Goal: Task Accomplishment & Management: Complete application form

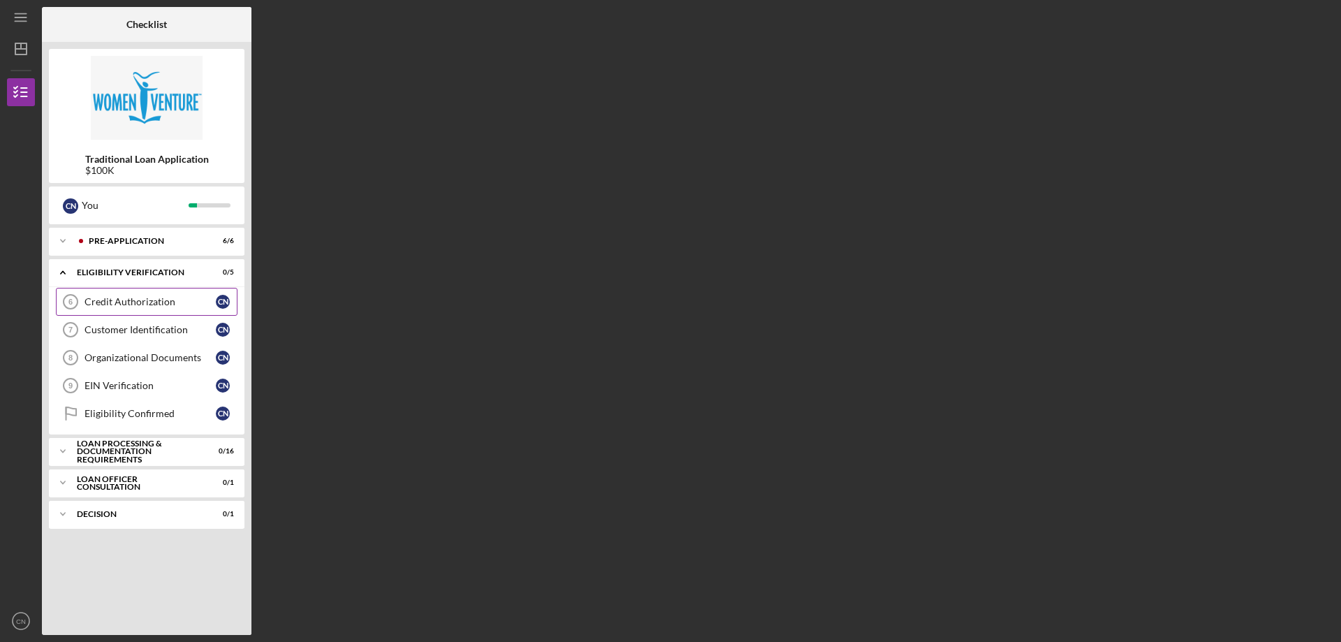
click at [176, 293] on link "Credit Authorization 6 Credit Authorization C N" at bounding box center [147, 302] width 182 height 28
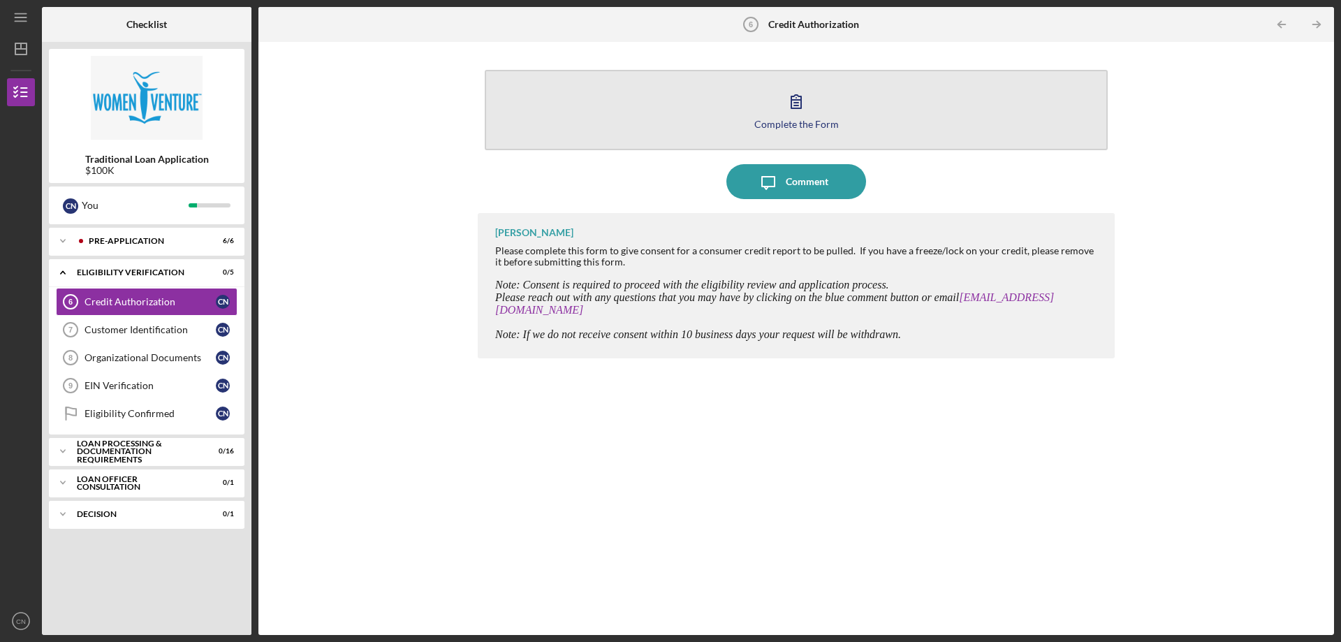
click at [800, 115] on icon "button" at bounding box center [796, 101] width 35 height 35
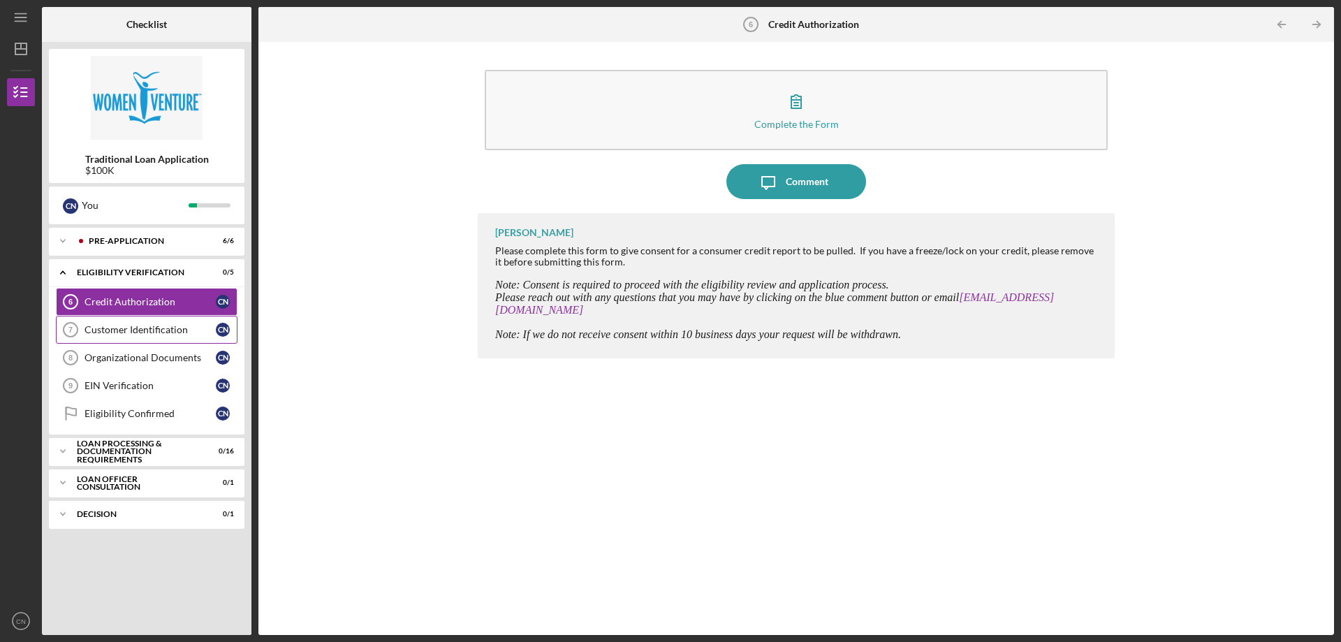
click at [140, 335] on div "Customer Identification" at bounding box center [149, 329] width 131 height 11
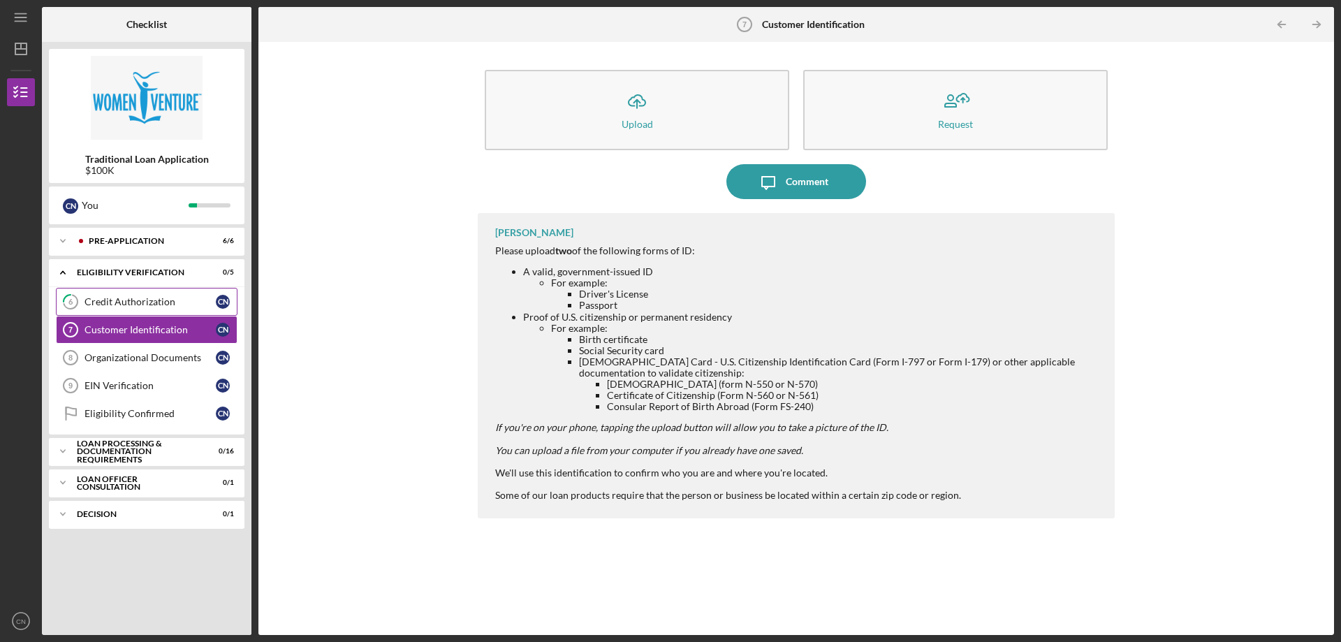
click at [140, 309] on link "6 Credit Authorization C N" at bounding box center [147, 302] width 182 height 28
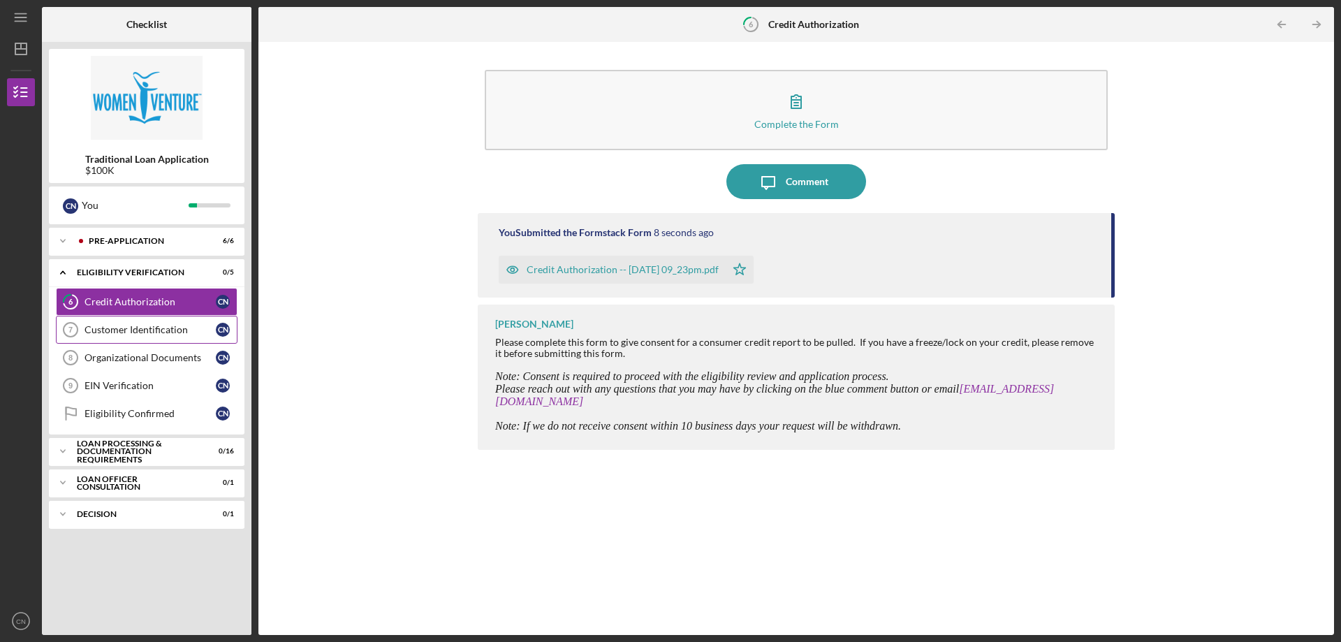
click at [185, 337] on link "Customer Identification 7 Customer Identification C N" at bounding box center [147, 330] width 182 height 28
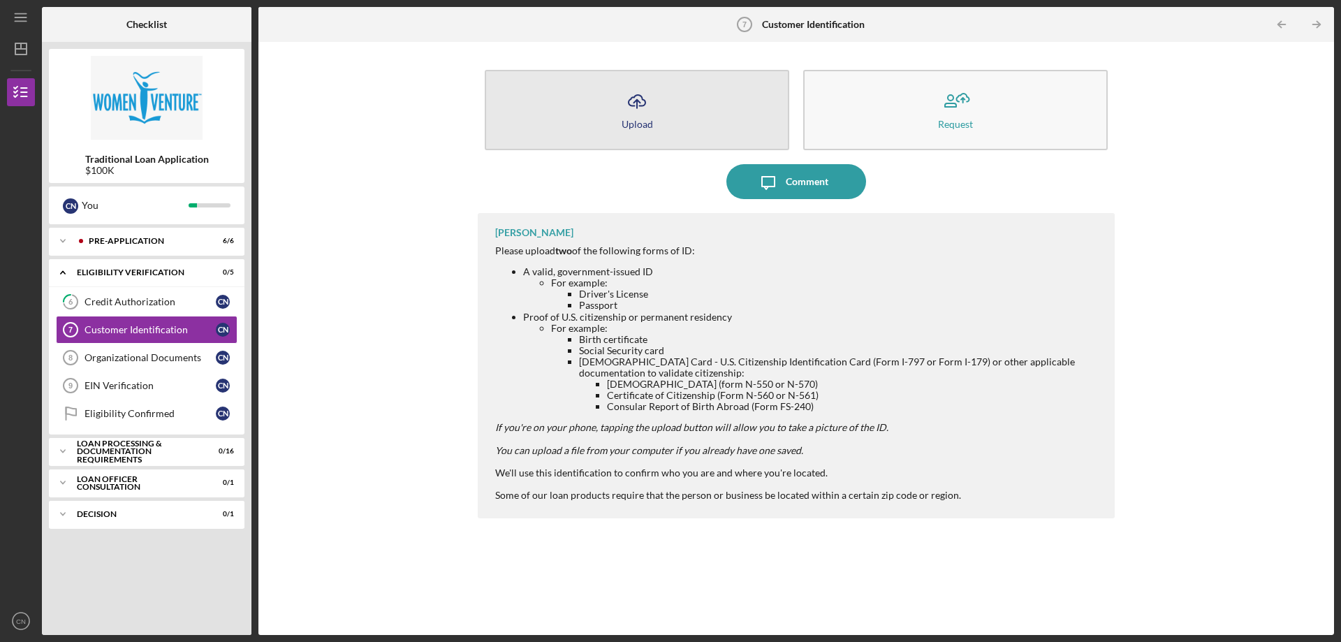
click at [633, 128] on div "Upload" at bounding box center [637, 124] width 31 height 10
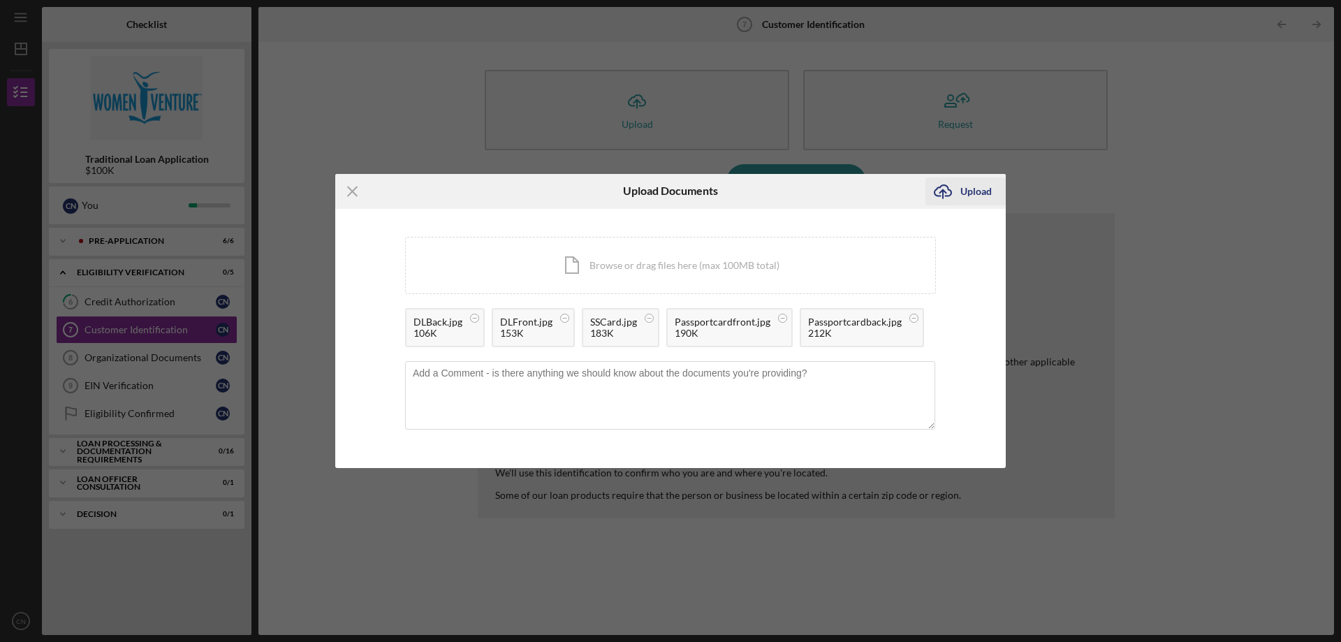
click at [976, 189] on div "Upload" at bounding box center [975, 191] width 31 height 28
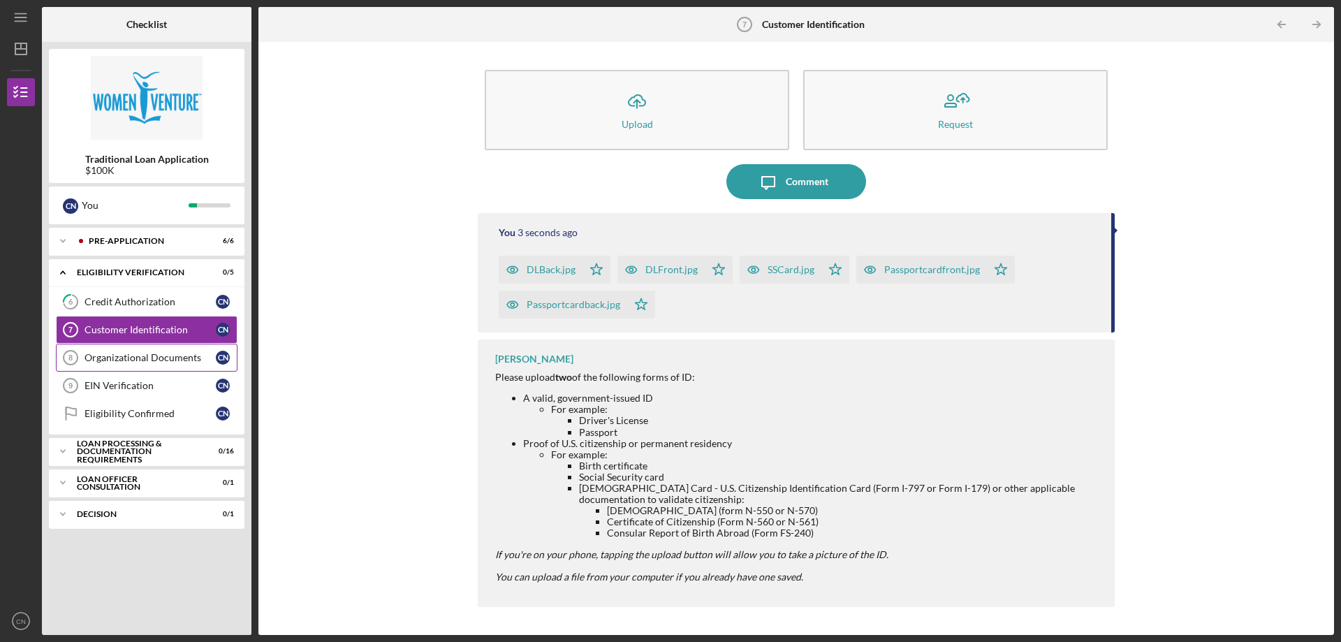
click at [113, 361] on div "Organizational Documents" at bounding box center [149, 357] width 131 height 11
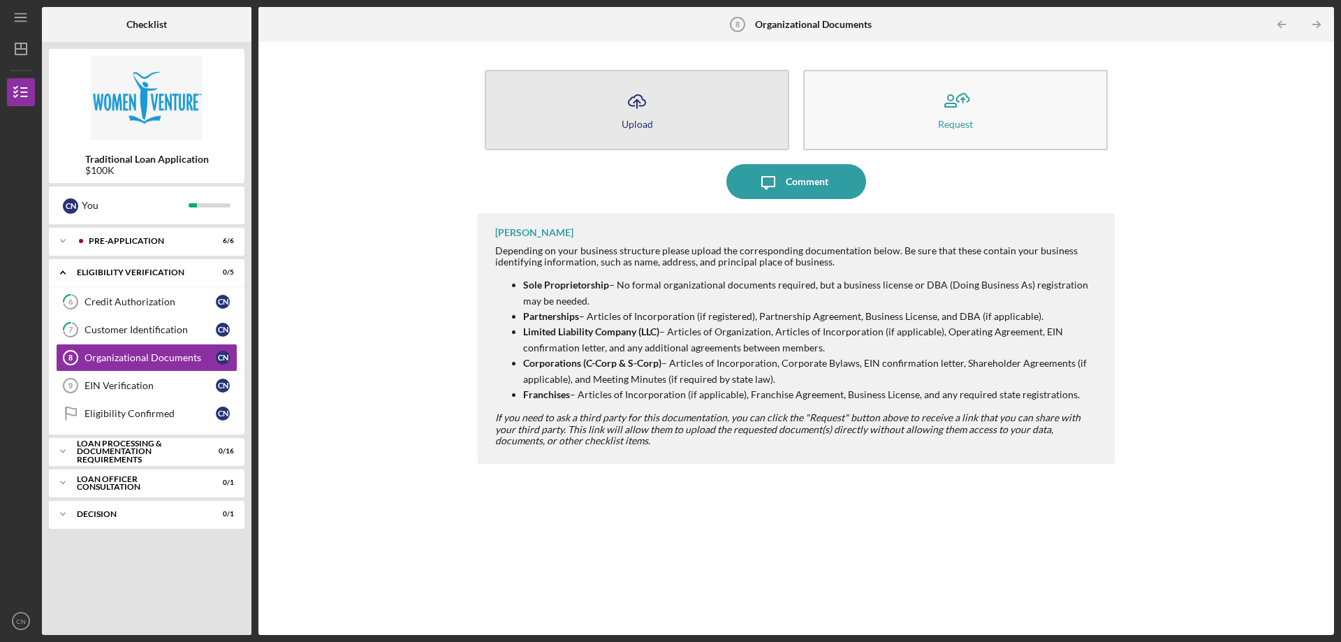
click at [695, 96] on button "Icon/Upload Upload" at bounding box center [637, 110] width 304 height 80
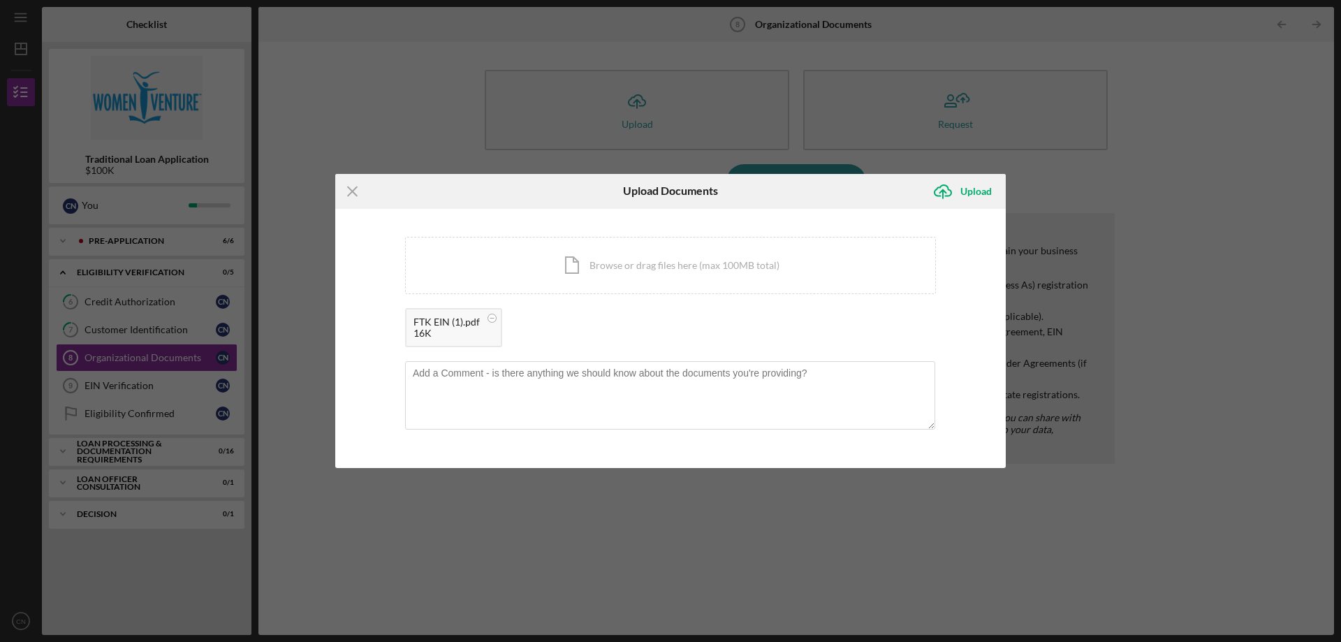
click at [437, 331] on div "16K" at bounding box center [446, 333] width 66 height 11
drag, startPoint x: 726, startPoint y: 214, endPoint x: 730, endPoint y: 193, distance: 21.4
click at [730, 193] on div "Upload Documents" at bounding box center [670, 191] width 223 height 35
click at [354, 190] on line at bounding box center [352, 190] width 9 height 9
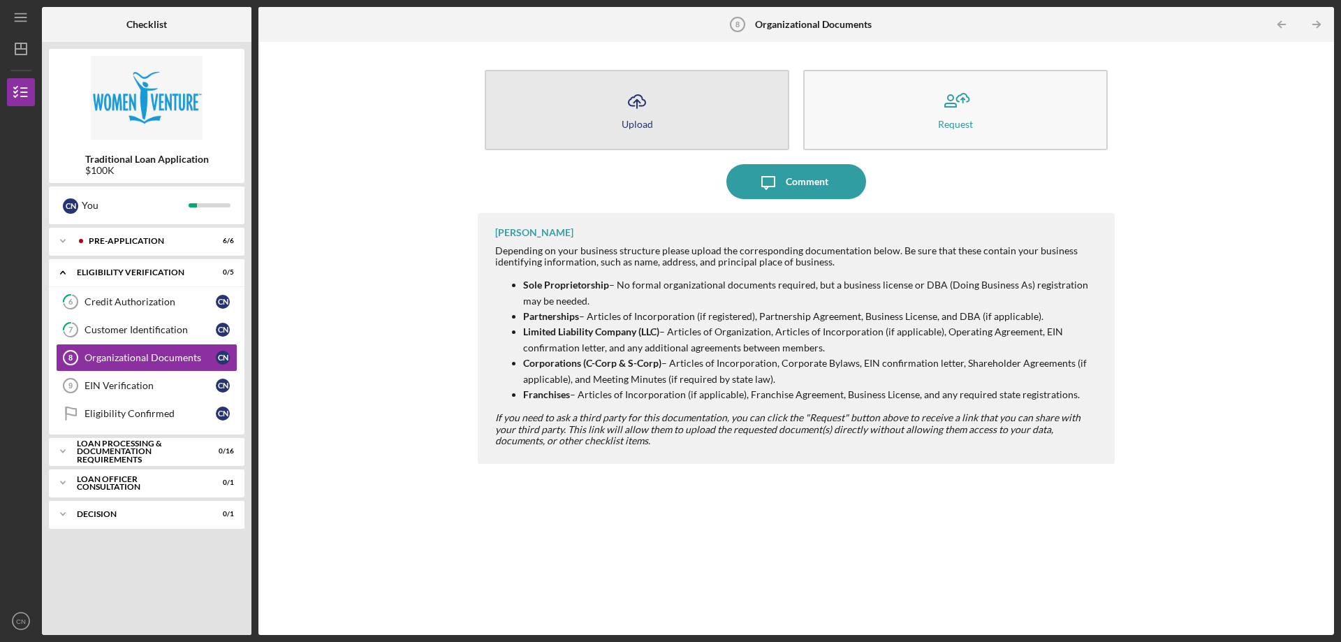
click at [704, 126] on button "Icon/Upload Upload" at bounding box center [637, 110] width 304 height 80
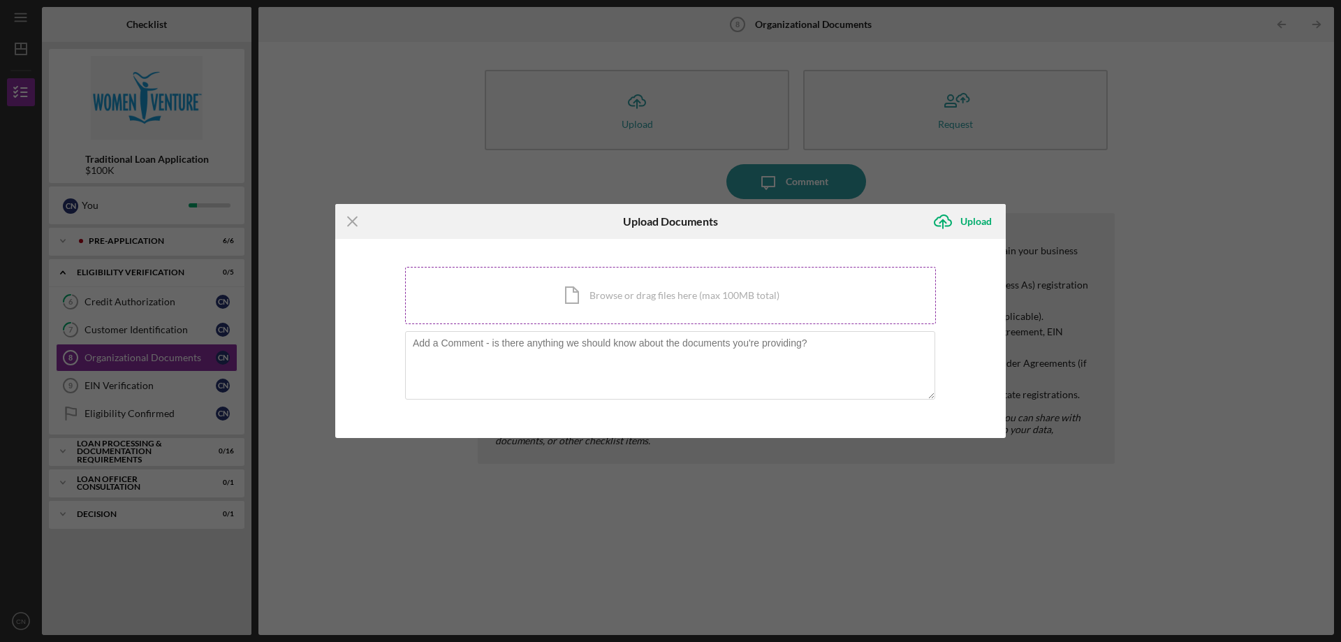
click at [547, 275] on div "Icon/Document Browse or drag files here (max 100MB total) Tap to choose files o…" at bounding box center [670, 295] width 531 height 57
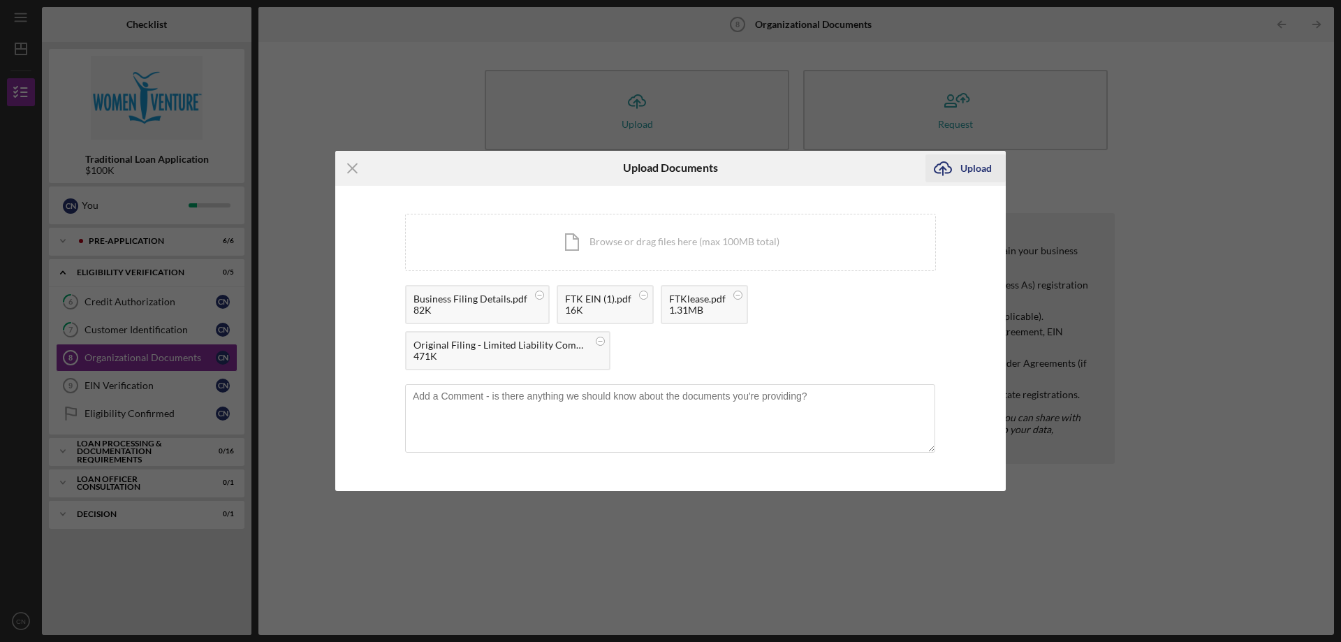
click at [949, 172] on icon "Icon/Upload" at bounding box center [942, 168] width 35 height 35
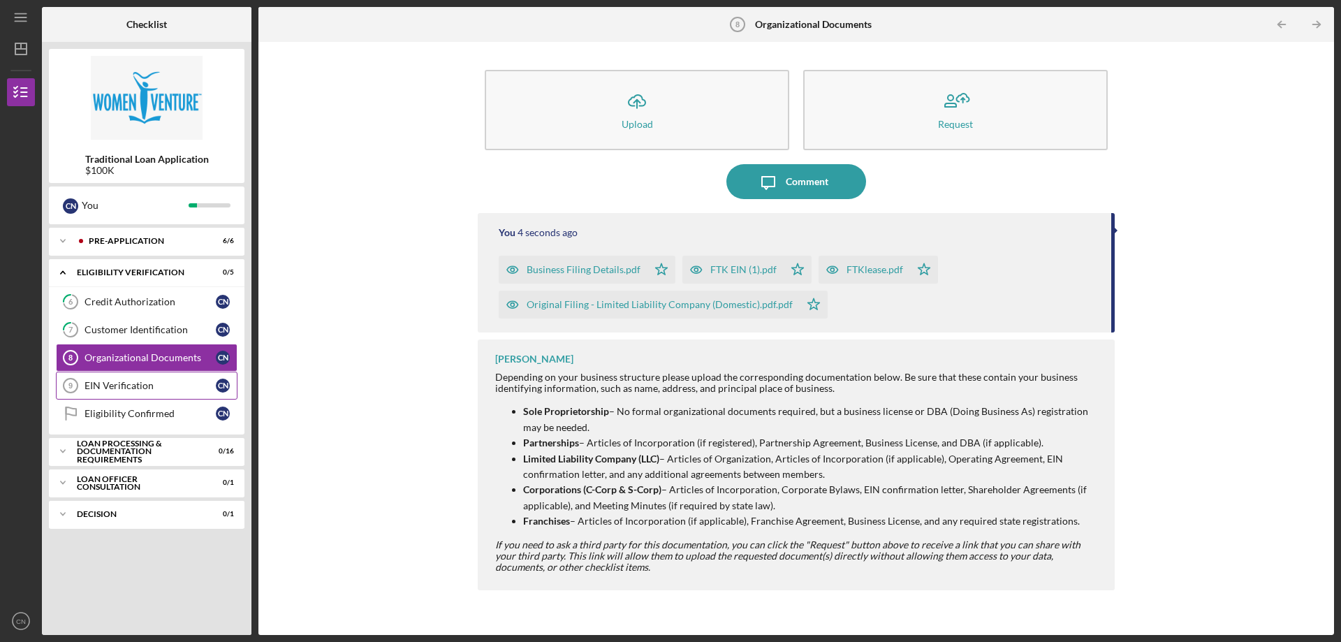
click at [143, 388] on div "EIN Verification" at bounding box center [149, 385] width 131 height 11
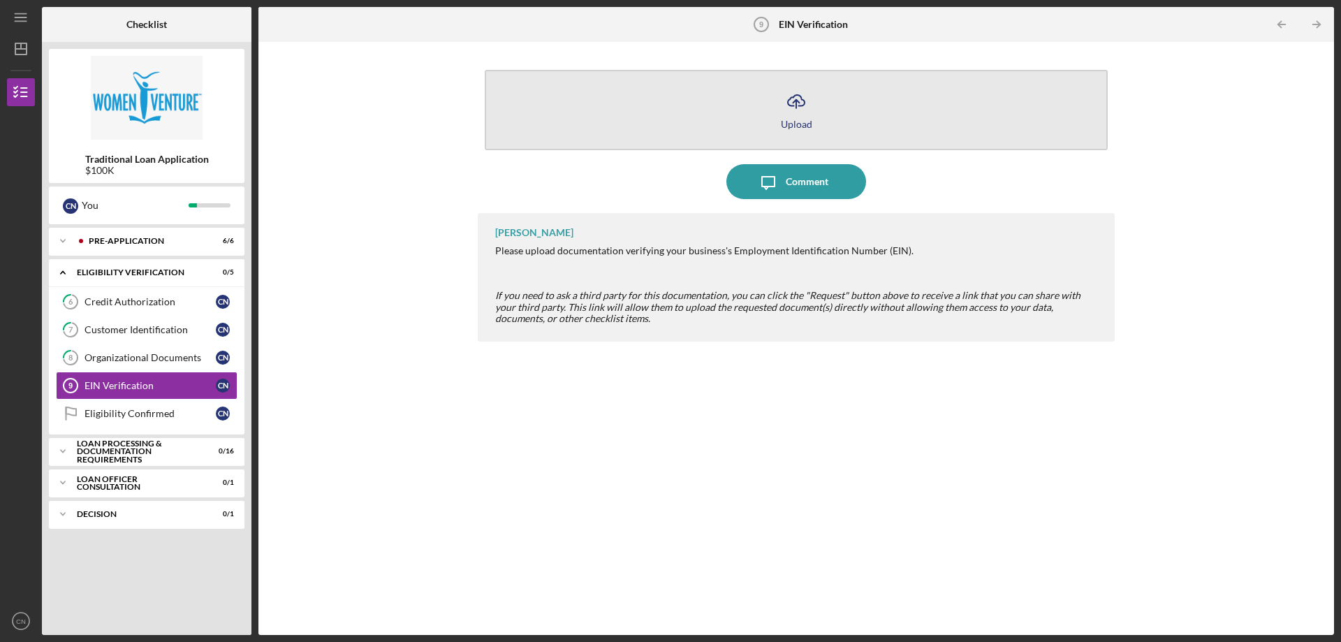
click at [802, 98] on icon "button" at bounding box center [796, 100] width 17 height 10
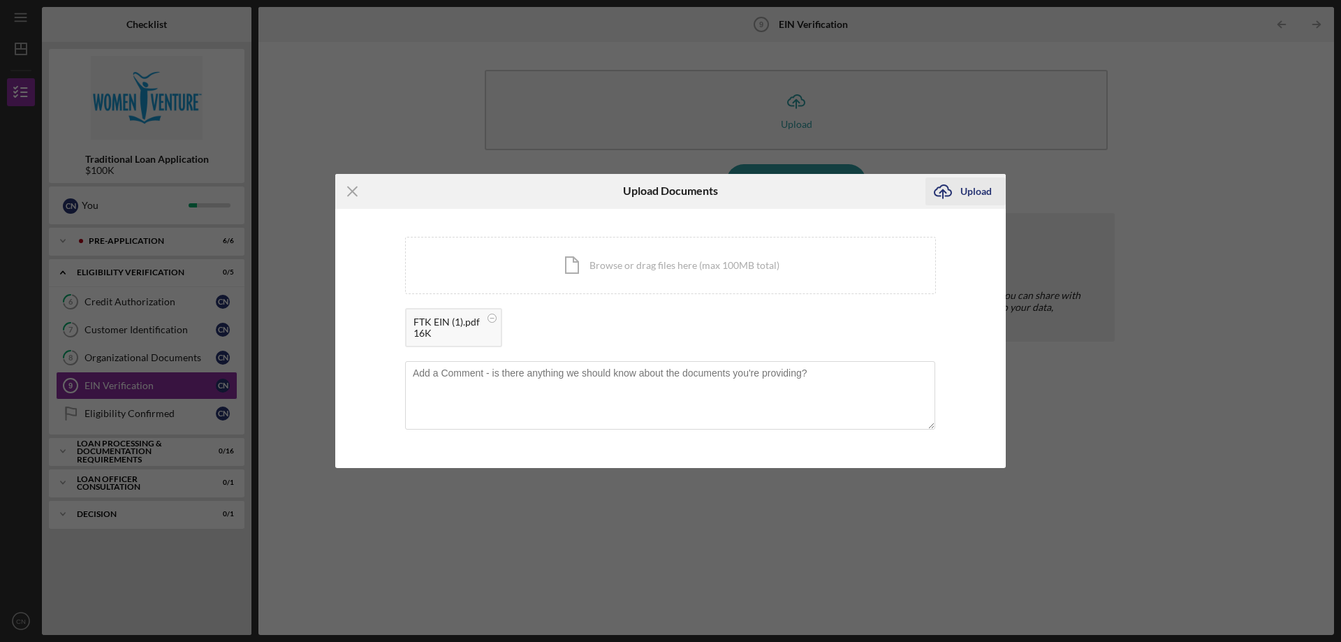
click at [966, 193] on div "Upload" at bounding box center [975, 191] width 31 height 28
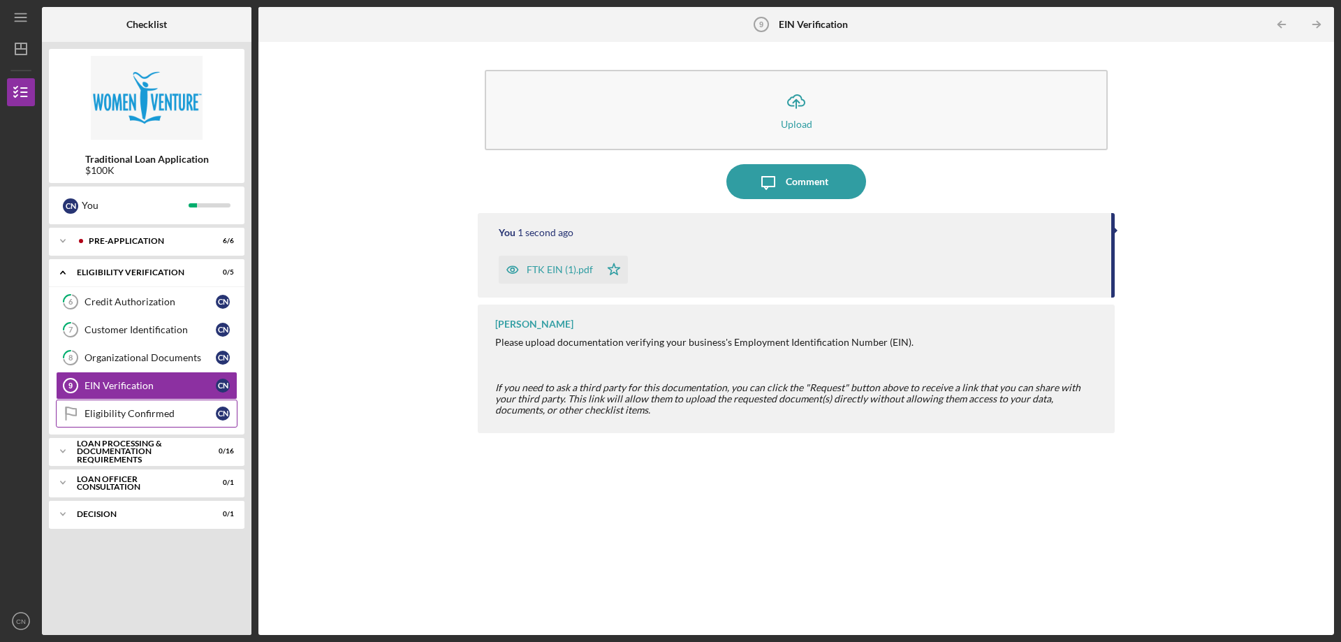
click at [79, 411] on icon "Eligibility Confirmed" at bounding box center [70, 413] width 35 height 35
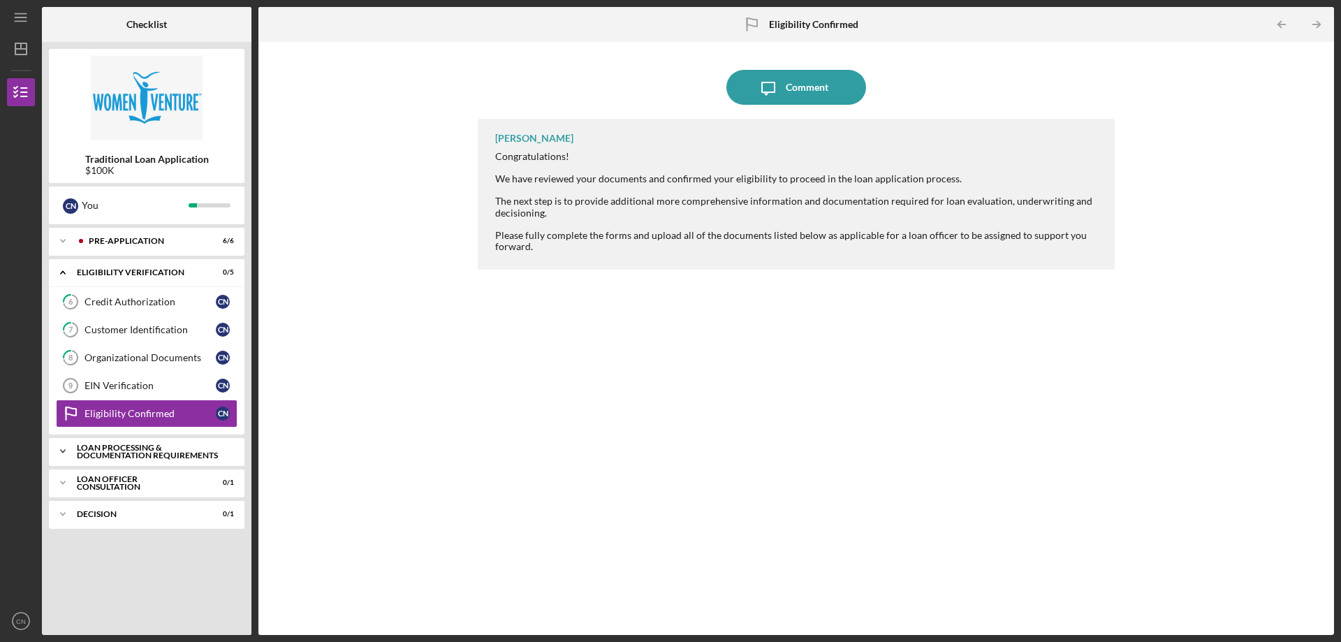
click at [108, 446] on div "Loan Processing & Documentation Requirements" at bounding box center [152, 451] width 150 height 16
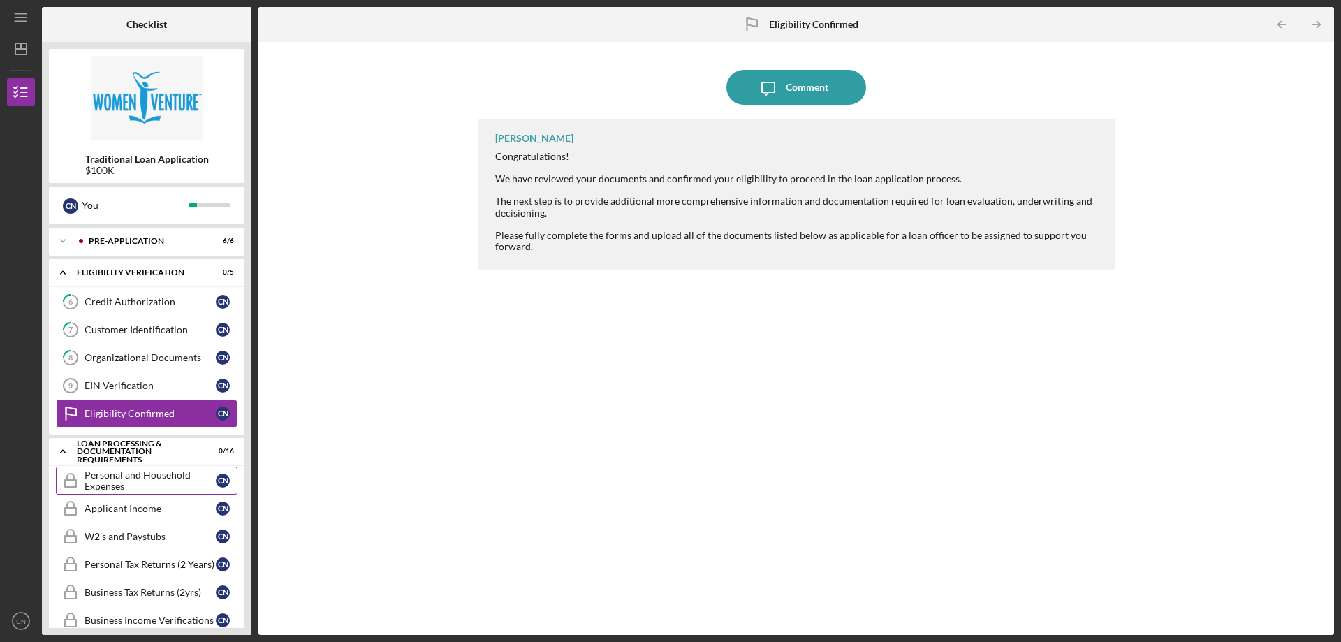
click at [104, 479] on div "Personal and Household Expenses" at bounding box center [149, 480] width 131 height 22
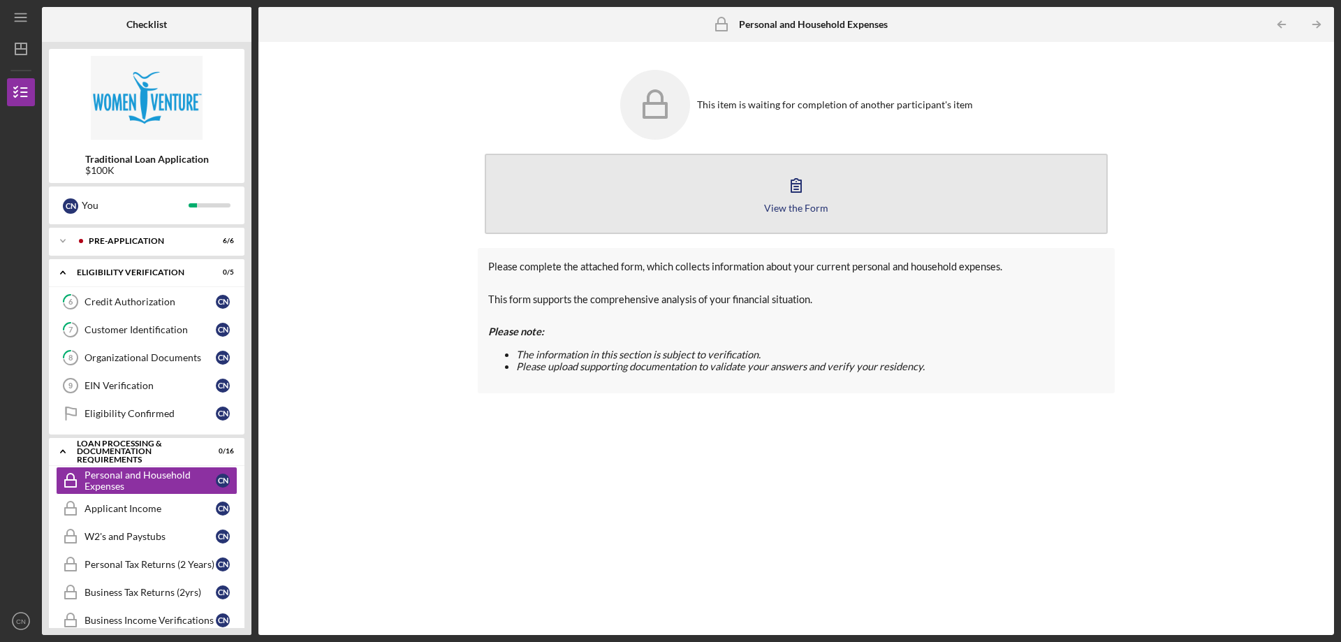
click at [800, 195] on icon "button" at bounding box center [796, 185] width 35 height 35
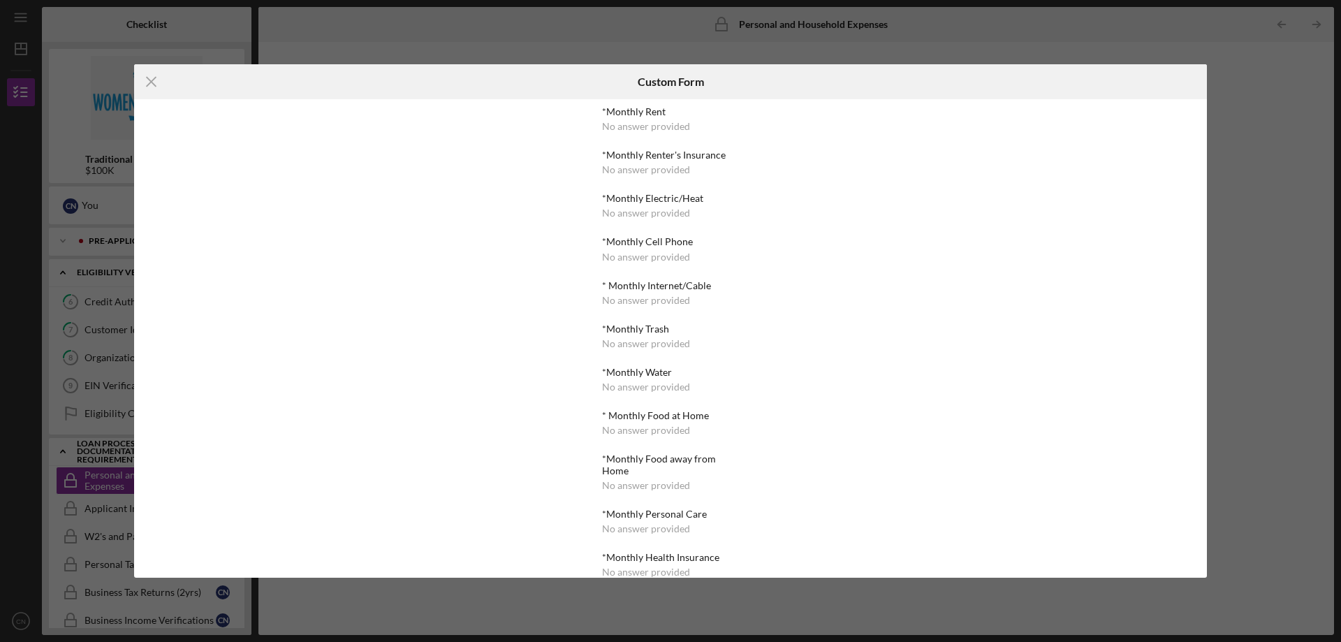
click at [1203, 77] on div at bounding box center [1028, 81] width 358 height 35
click at [1290, 43] on div "Icon/Menu Close Custom Form *Monthly Rent No answer provided *Monthly Renter's …" at bounding box center [670, 321] width 1341 height 642
click at [607, 435] on div "No answer provided" at bounding box center [646, 430] width 88 height 11
click at [593, 581] on div "Icon/Menu Close Custom Form *Monthly Rent No answer provided *Monthly Renter's …" at bounding box center [670, 321] width 1341 height 642
click at [151, 77] on icon "Icon/Menu Close" at bounding box center [151, 81] width 35 height 35
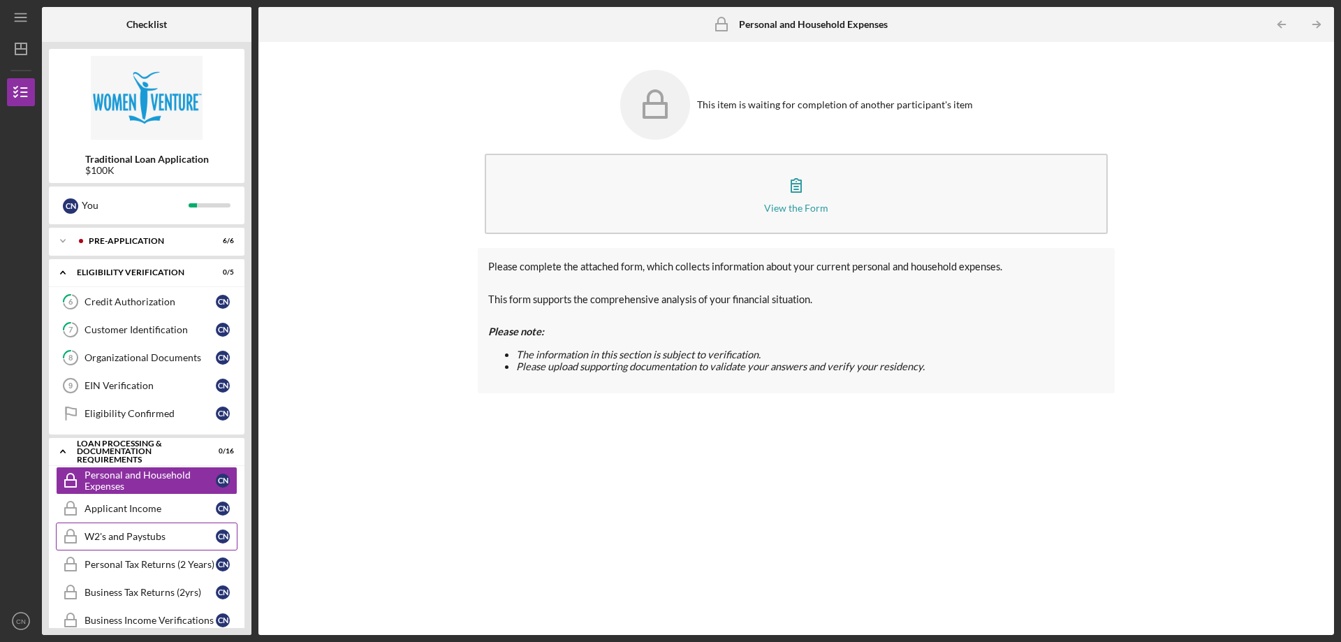
click at [146, 539] on div "W2's and Paystubs" at bounding box center [149, 536] width 131 height 11
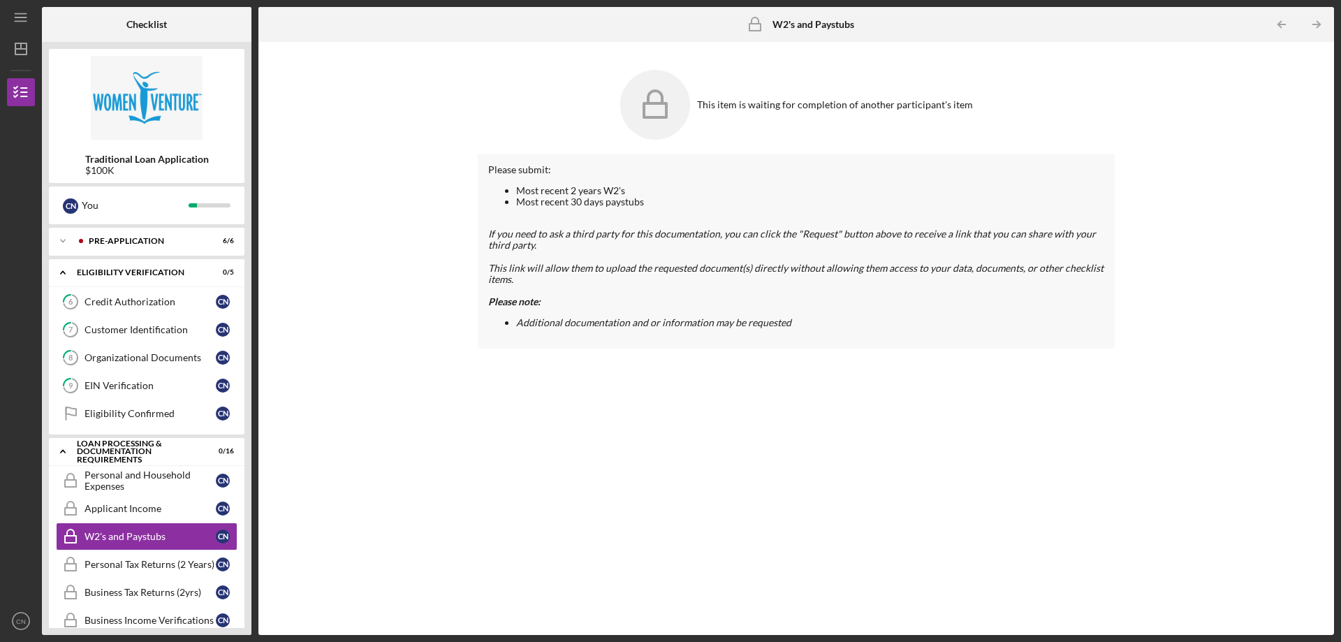
click at [635, 296] on div "Please note:" at bounding box center [796, 301] width 616 height 11
click at [680, 117] on icon at bounding box center [655, 105] width 70 height 70
click at [24, 57] on icon "Icon/Dashboard" at bounding box center [20, 48] width 35 height 35
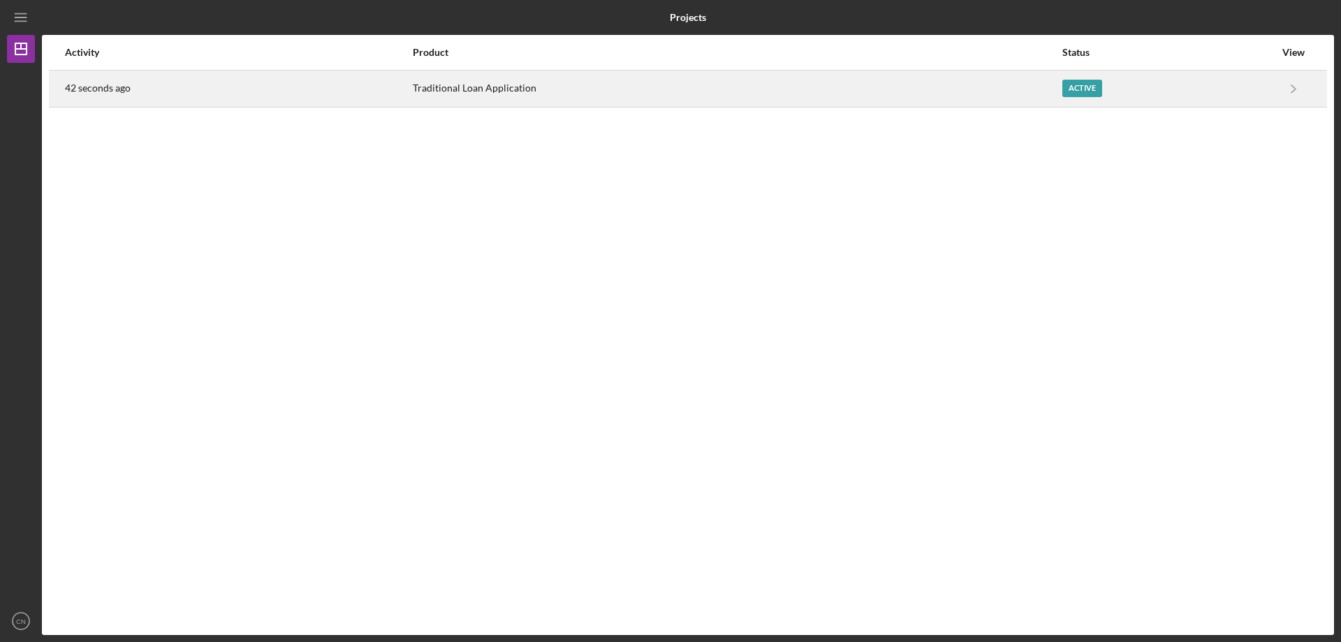
click at [1070, 82] on div "Active" at bounding box center [1082, 88] width 40 height 17
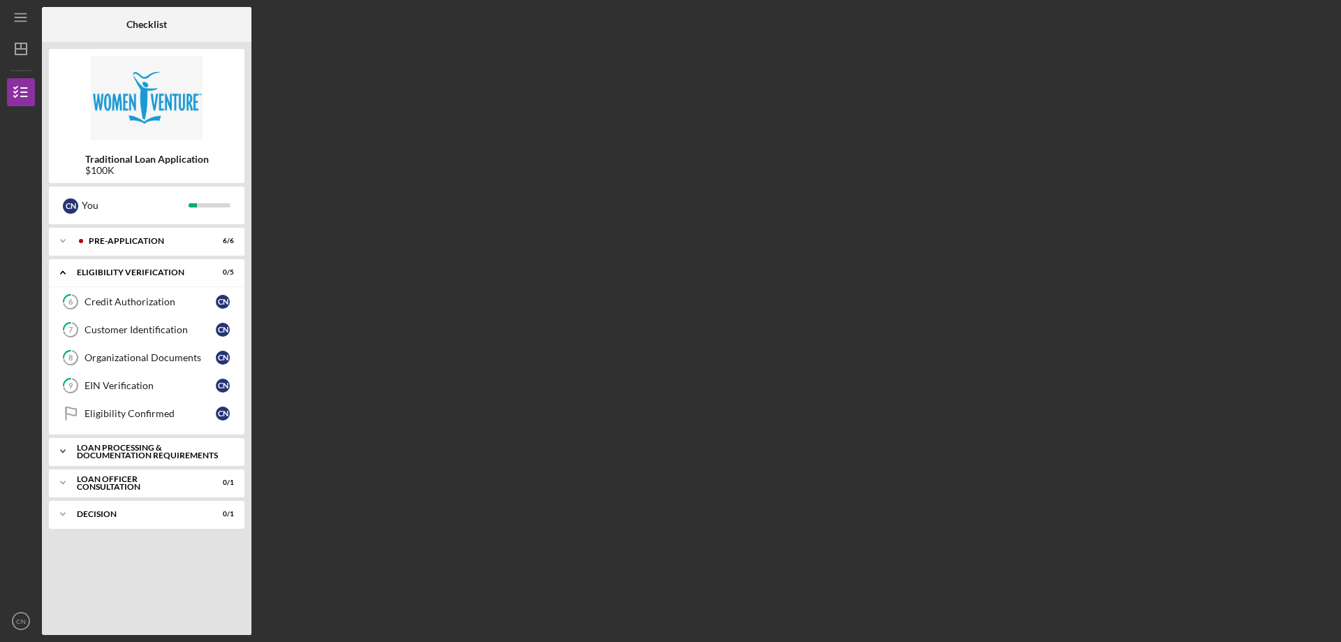
click at [59, 455] on icon "Icon/Expander" at bounding box center [63, 451] width 28 height 28
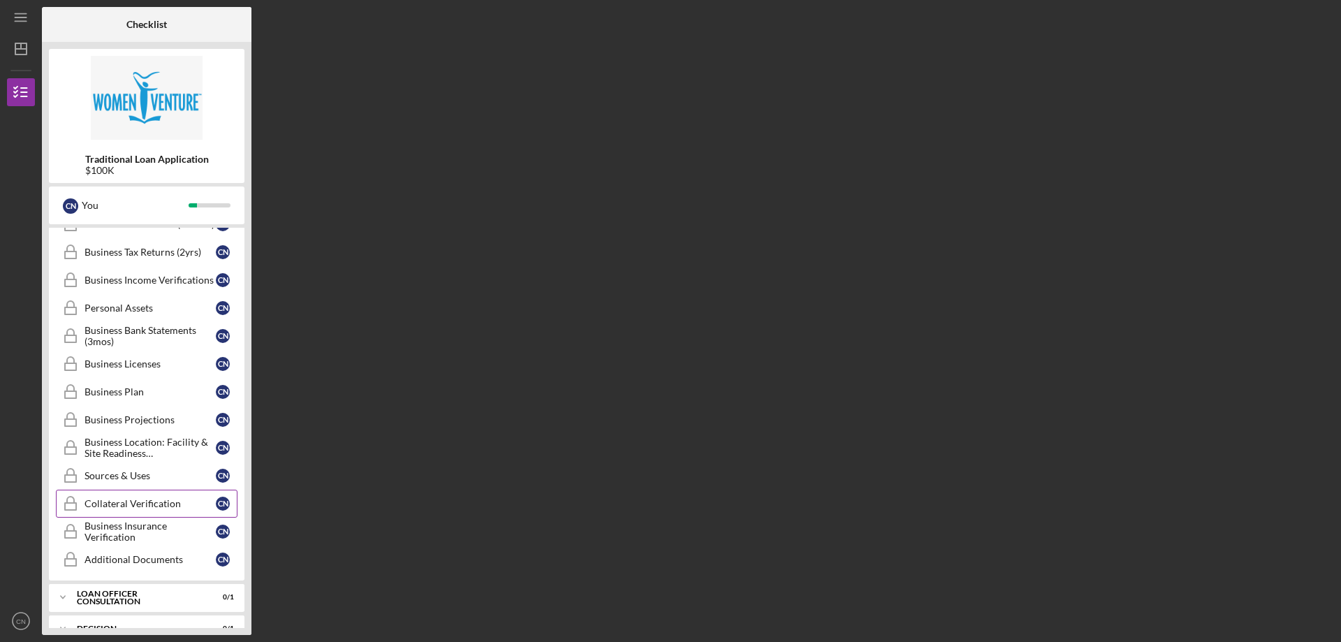
scroll to position [349, 0]
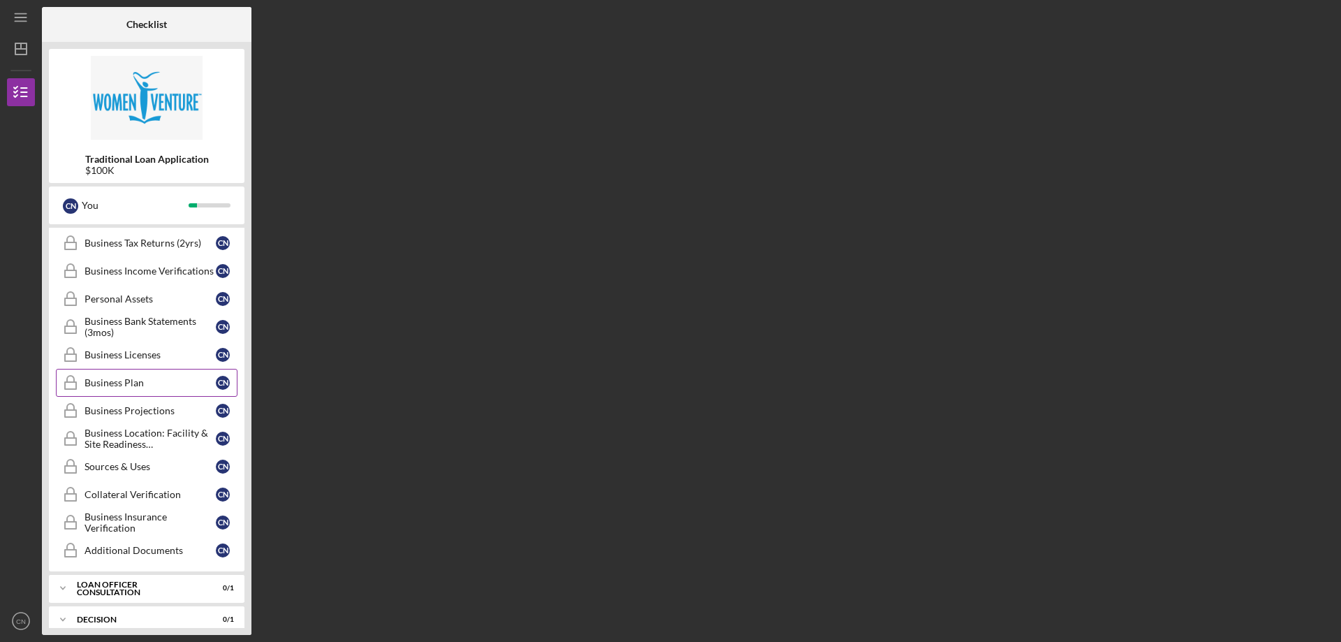
click at [132, 388] on div "Business Plan" at bounding box center [149, 382] width 131 height 11
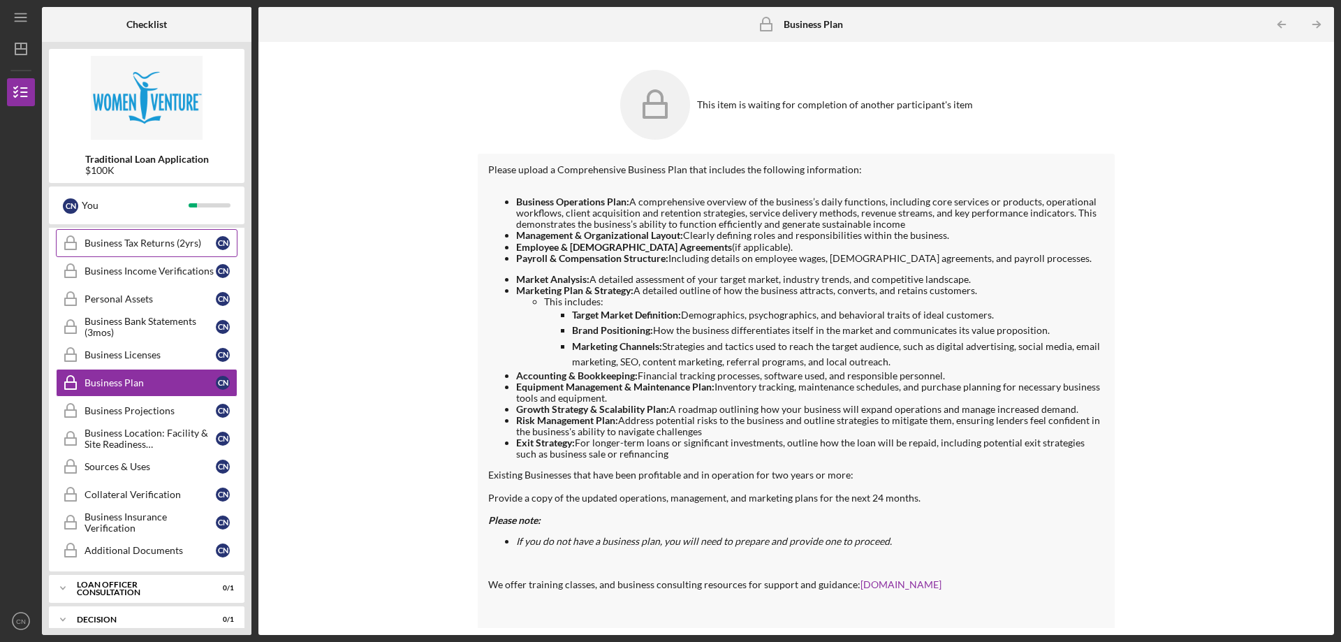
click at [191, 247] on div "Business Tax Returns (2yrs)" at bounding box center [149, 242] width 131 height 11
